Goal: Communication & Community: Share content

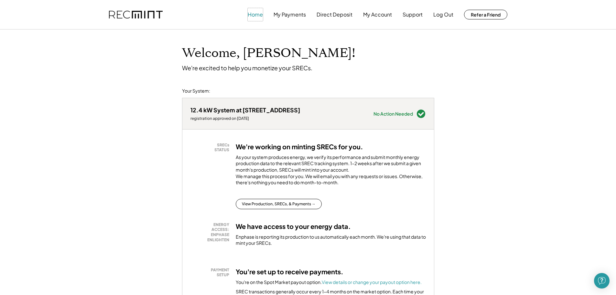
click at [254, 12] on button "Home" at bounding box center [255, 14] width 15 height 13
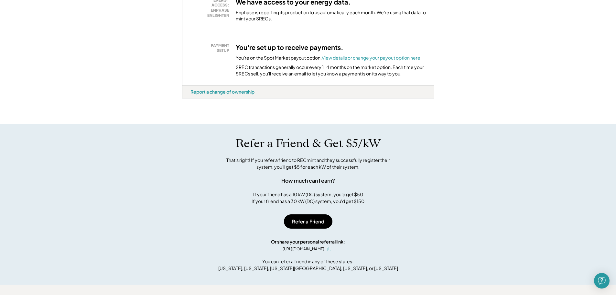
scroll to position [226, 0]
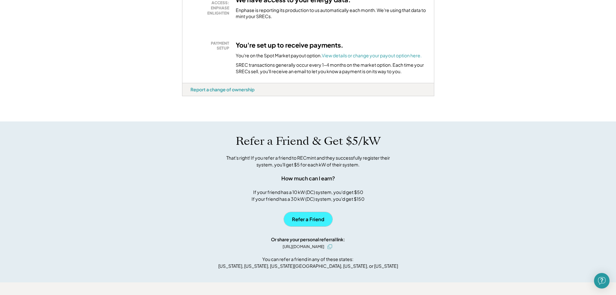
click at [313, 226] on button "Refer a Friend" at bounding box center [308, 219] width 49 height 14
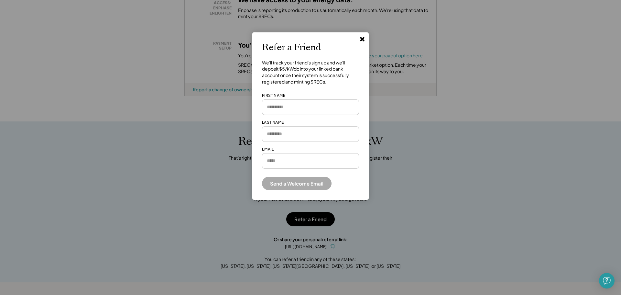
click at [283, 108] on input "input" at bounding box center [310, 107] width 97 height 16
click at [363, 41] on icon at bounding box center [362, 39] width 6 height 6
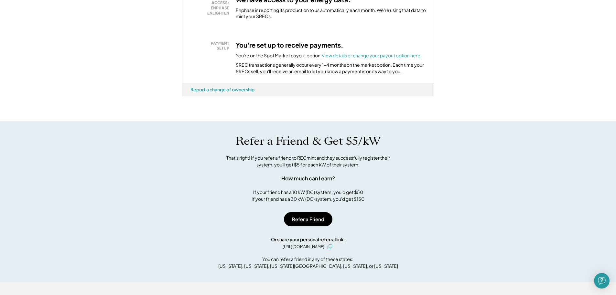
click at [415, 197] on div "Refer a Friend & Get $5/kW That's right! If you refer a friend to RECmint and t…" at bounding box center [308, 168] width 265 height 68
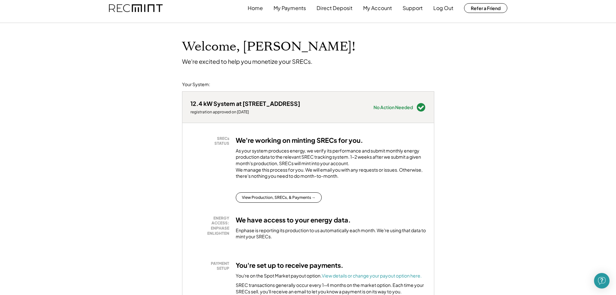
scroll to position [0, 0]
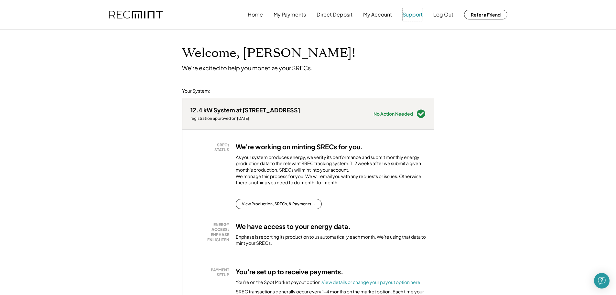
click at [414, 16] on button "Support" at bounding box center [413, 14] width 20 height 13
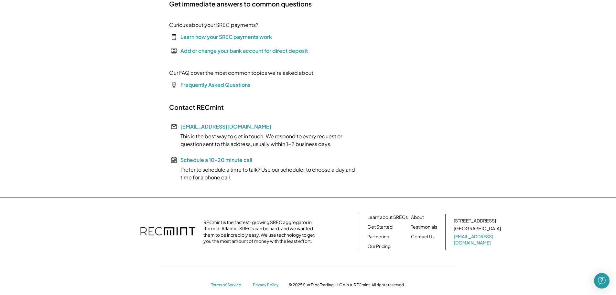
scroll to position [97, 0]
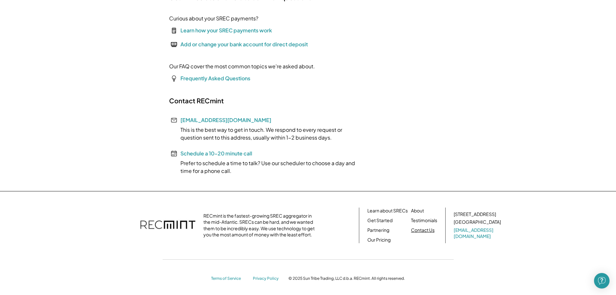
click at [428, 231] on link "Contact Us" at bounding box center [423, 230] width 24 height 6
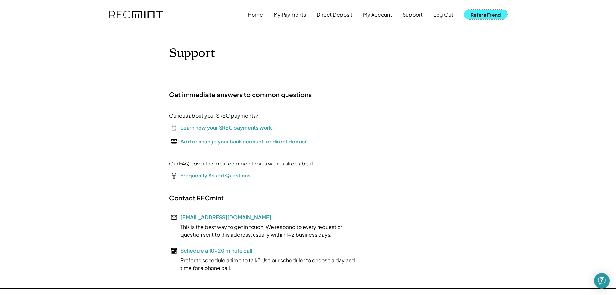
click at [493, 15] on button "Refer a Friend" at bounding box center [485, 15] width 43 height 10
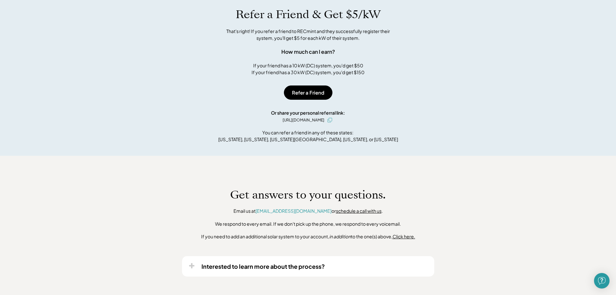
scroll to position [354, 0]
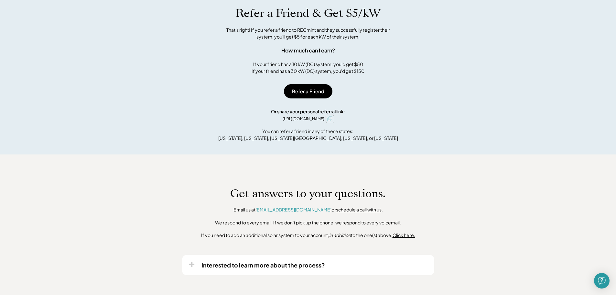
click at [332, 121] on icon at bounding box center [330, 118] width 5 height 5
